Goal: Task Accomplishment & Management: Use online tool/utility

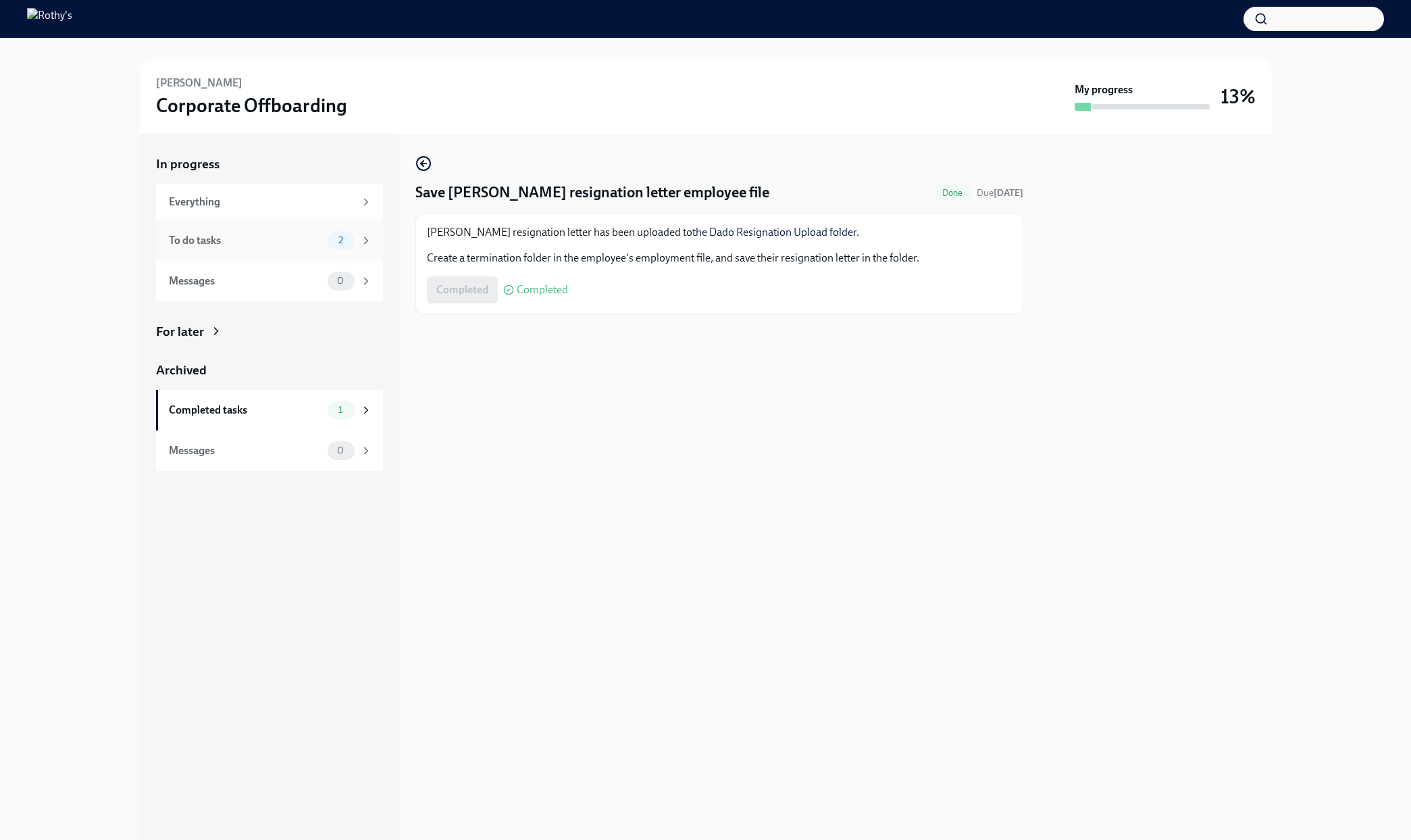
click at [250, 243] on div "To do tasks" at bounding box center [245, 241] width 153 height 15
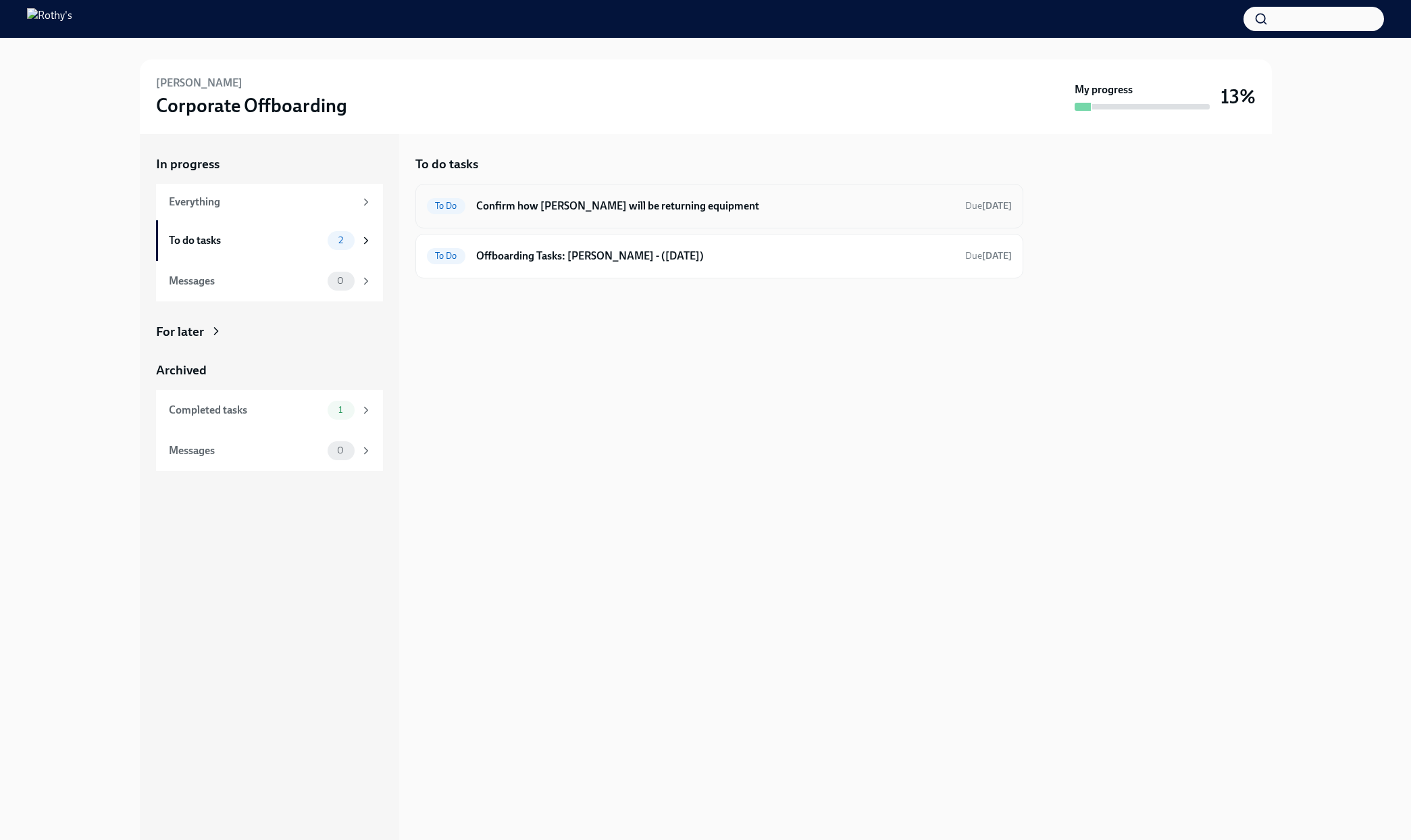
click at [656, 213] on div "To Do Confirm how [PERSON_NAME] will be returning equipment Due [DATE]" at bounding box center [719, 206] width 585 height 21
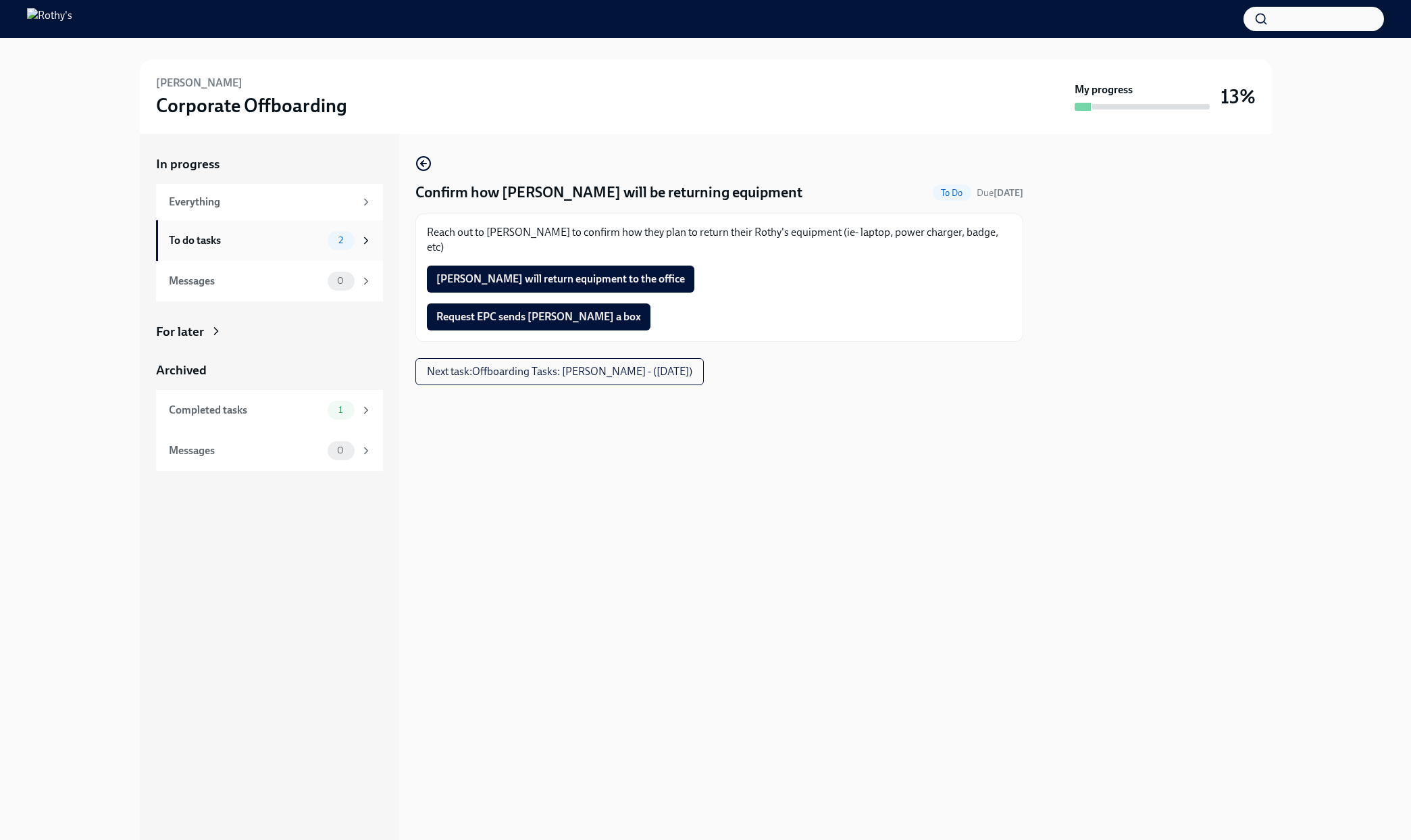
click at [296, 236] on div "To do tasks" at bounding box center [245, 241] width 153 height 15
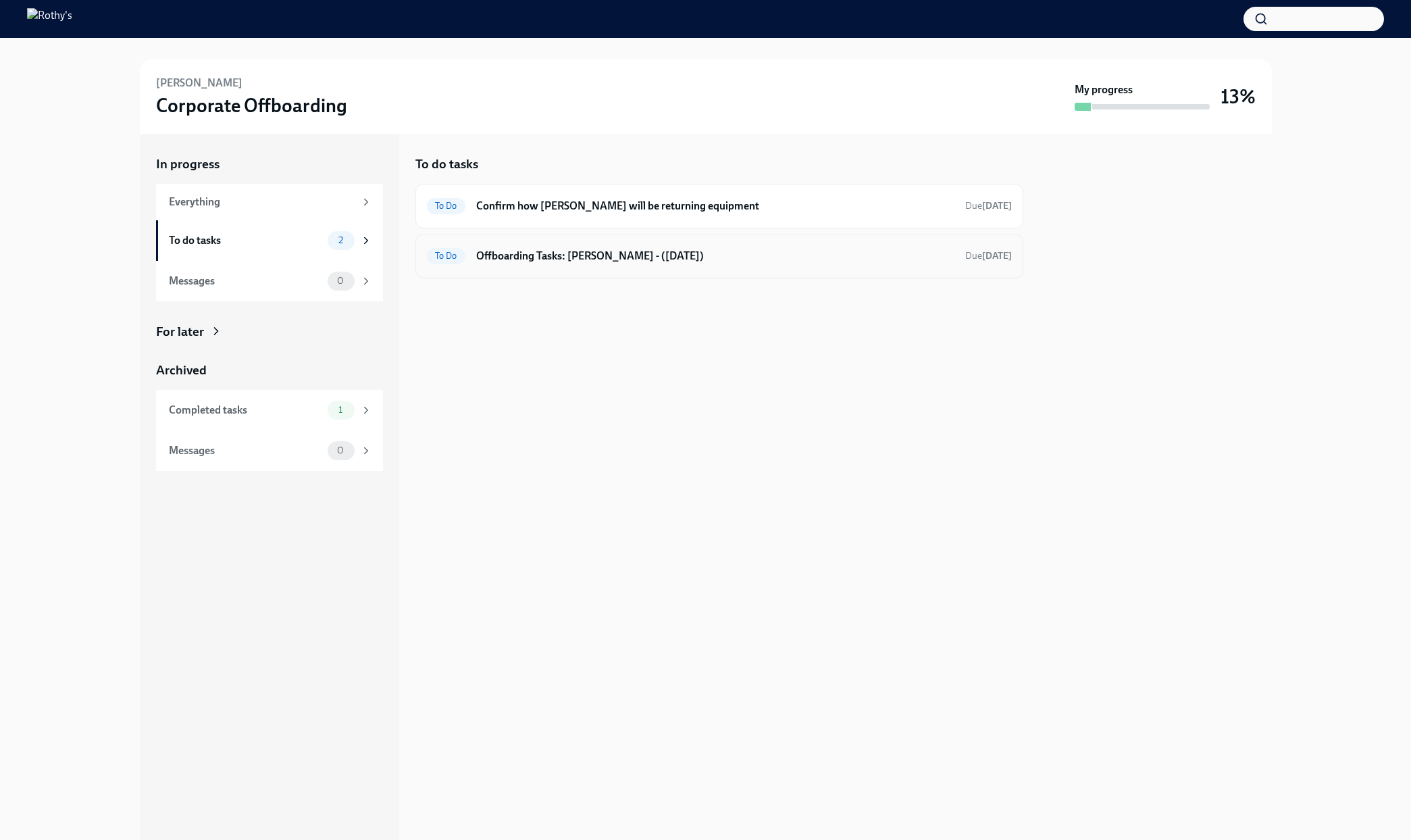
click at [615, 269] on div "To Do Offboarding Tasks: [PERSON_NAME] - ([DATE]) Due [DATE]" at bounding box center [719, 256] width 608 height 44
click at [570, 254] on h6 "Offboarding Tasks: [PERSON_NAME] - ([DATE])" at bounding box center [715, 256] width 478 height 15
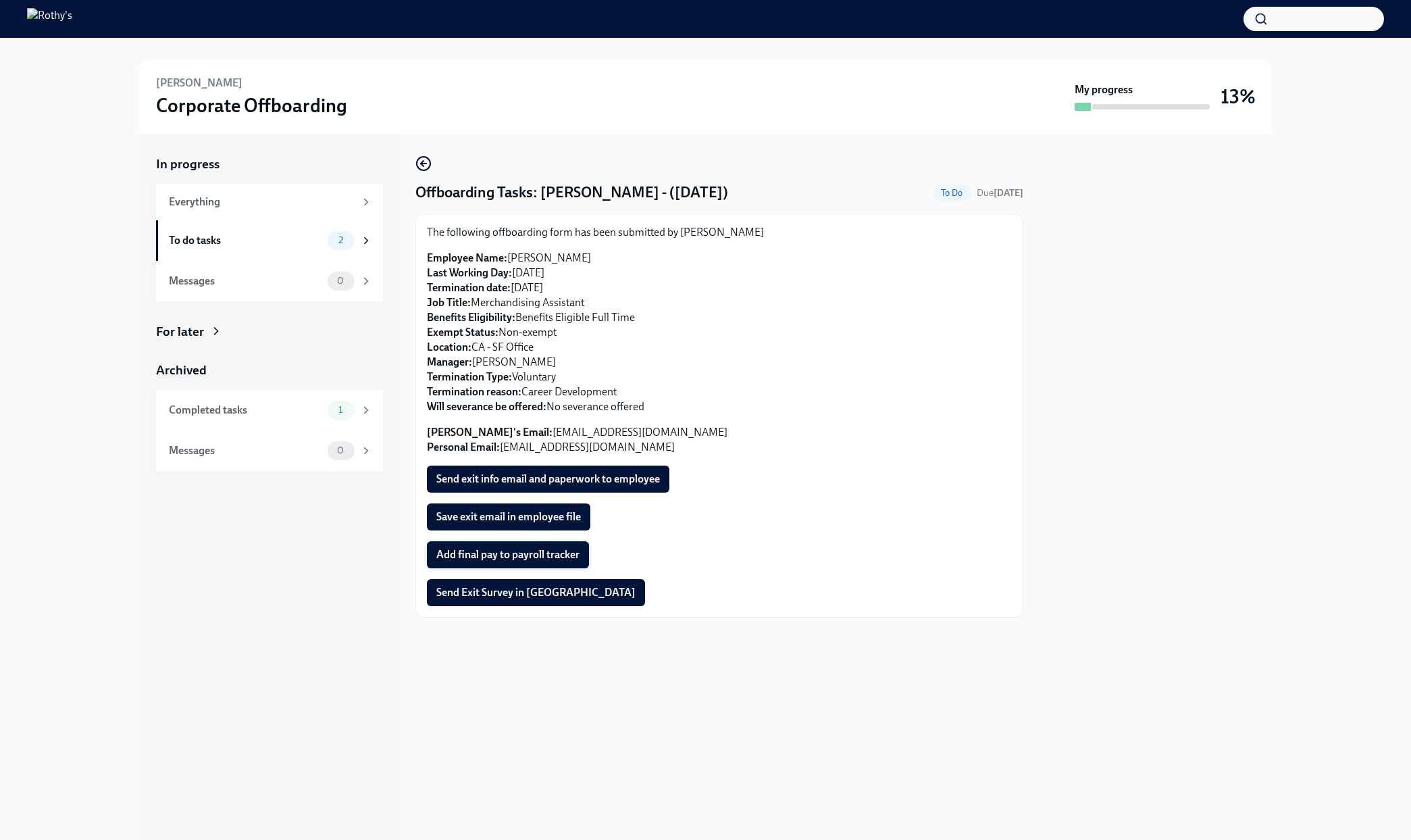
click at [570, 561] on button "Add final pay to payroll tracker" at bounding box center [507, 554] width 162 height 27
